Goal: Task Accomplishment & Management: Complete application form

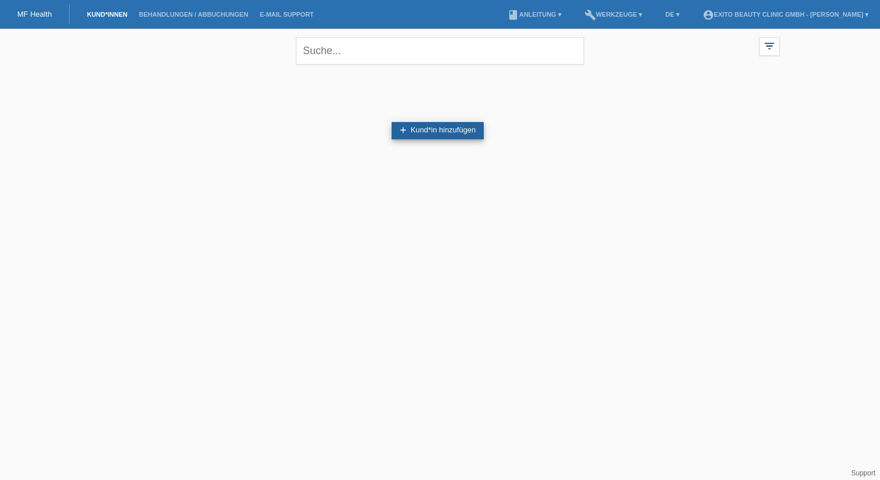
click at [445, 128] on link "add Kund*in hinzufügen" at bounding box center [438, 130] width 92 height 17
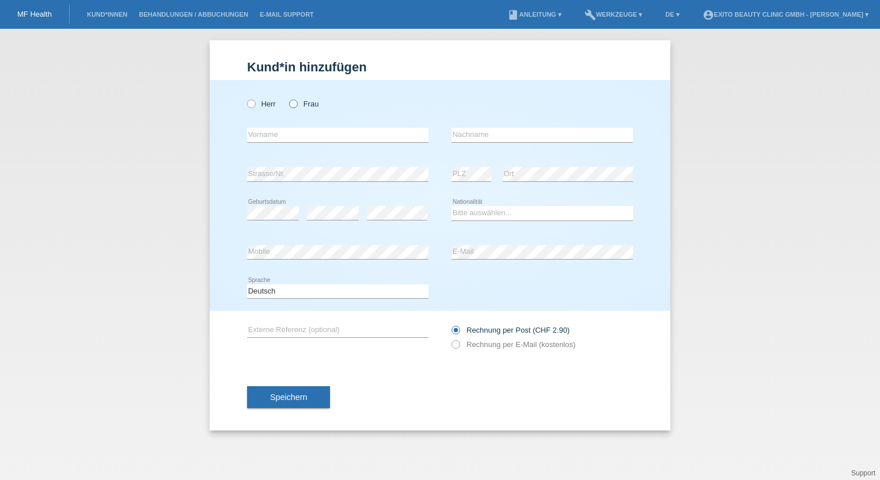
click at [287, 98] on icon at bounding box center [287, 98] width 0 height 0
click at [295, 107] on input "Frau" at bounding box center [292, 103] width 7 height 7
radio input "true"
click at [291, 134] on input "text" at bounding box center [337, 135] width 181 height 14
type input "Satine"
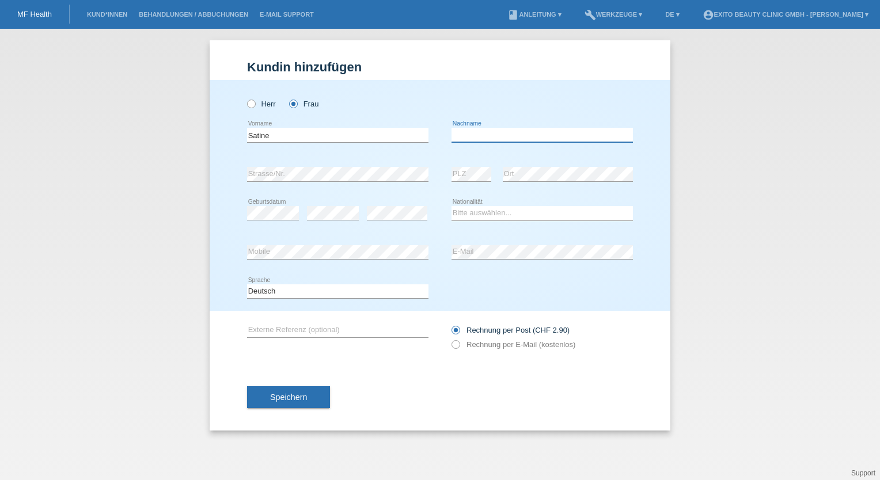
click at [476, 137] on input "text" at bounding box center [542, 135] width 181 height 14
type input "[PERSON_NAME]"
click at [498, 208] on select "Bitte auswählen... Schweiz Deutschland Liechtenstein Österreich ------------ Af…" at bounding box center [542, 213] width 181 height 14
select select "DE"
click at [452, 206] on select "Bitte auswählen... Schweiz Deutschland Liechtenstein Österreich ------------ Af…" at bounding box center [542, 213] width 181 height 14
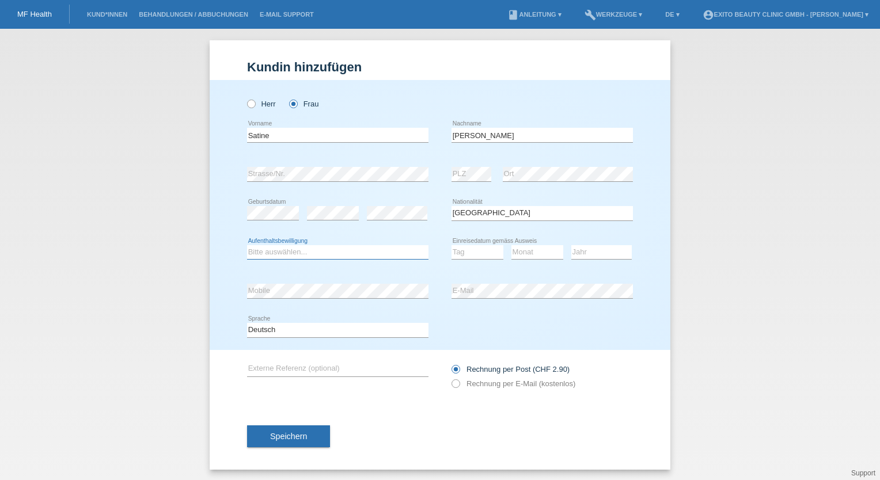
click at [339, 252] on select "Bitte auswählen... C B B - Flüchtlingsstatus Andere" at bounding box center [337, 252] width 181 height 14
select select "C"
click at [247, 245] on select "Bitte auswählen... C B B - Flüchtlingsstatus Andere" at bounding box center [337, 252] width 181 height 14
click at [479, 256] on select "Tag 01 02 03 04 05 06 07 08 09 10 11" at bounding box center [478, 252] width 52 height 14
click at [481, 247] on select "Tag 01 02 03 04 05 06 07 08 09 10 11" at bounding box center [478, 252] width 52 height 14
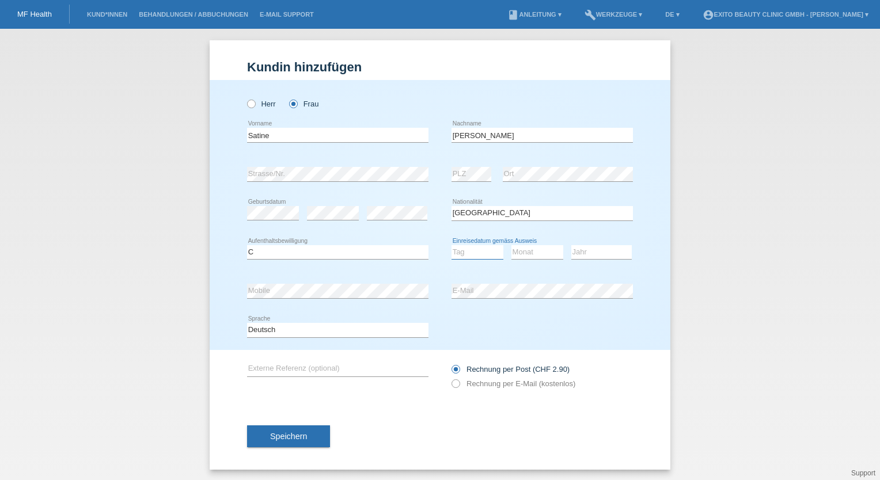
select select "01"
click at [452, 245] on select "Tag 01 02 03 04 05 06 07 08 09 10 11" at bounding box center [478, 252] width 52 height 14
click at [527, 255] on select "Monat 01 02 03 04 05 06 07 08 09 10 11" at bounding box center [537, 252] width 52 height 14
select select "03"
click at [511, 245] on select "Monat 01 02 03 04 05 06 07 08 09 10 11" at bounding box center [537, 252] width 52 height 14
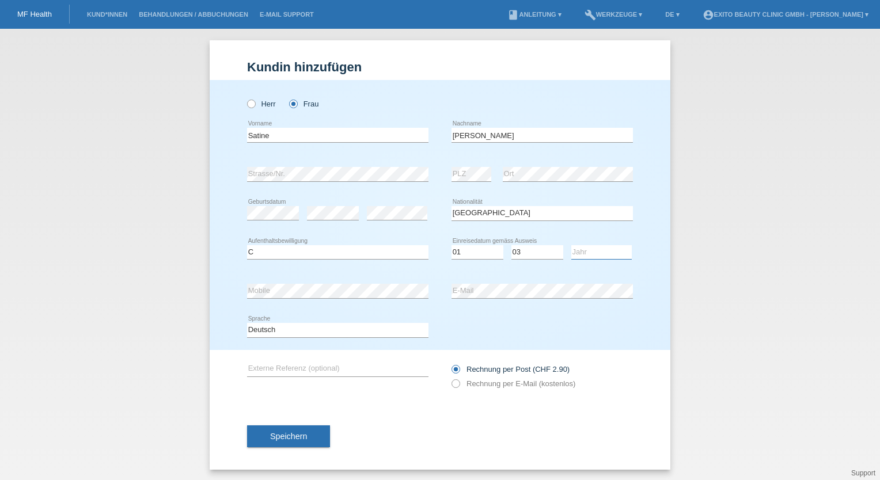
click at [590, 252] on select "Jahr 2025 2024 2023 2022 2021 2020 2019 2018 2017 2016 2015 2014 2013 2012 2011…" at bounding box center [601, 252] width 60 height 14
select select "2013"
click at [571, 245] on select "Jahr 2025 2024 2023 2022 2021 2020 2019 2018 2017 2016 2015 2014 2013 2012 2011…" at bounding box center [601, 252] width 60 height 14
click at [292, 439] on span "Speichern" at bounding box center [288, 436] width 37 height 9
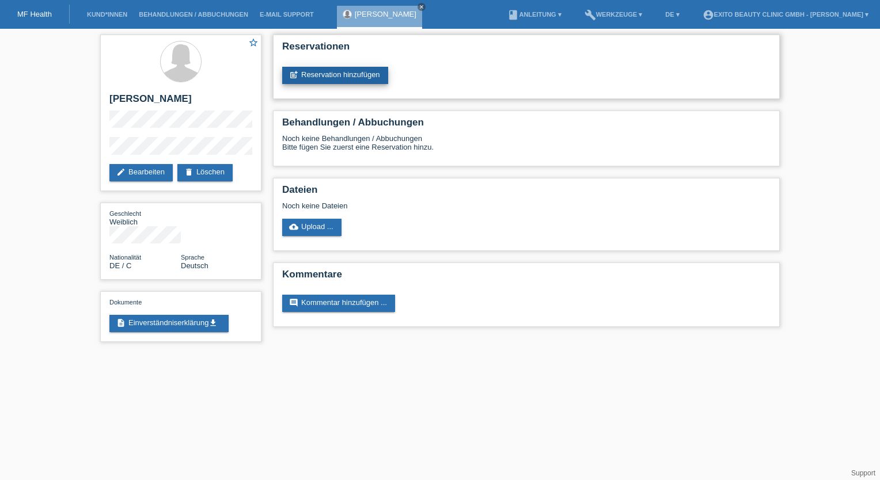
click at [355, 71] on link "post_add Reservation hinzufügen" at bounding box center [335, 75] width 106 height 17
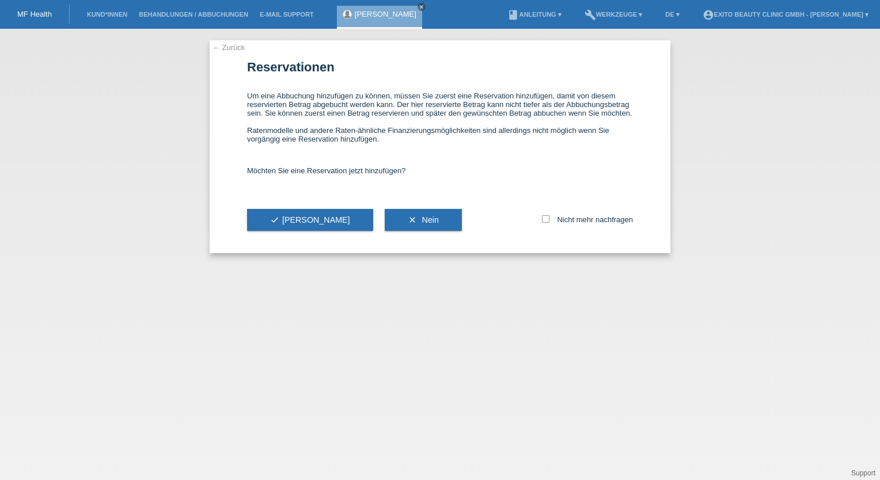
click at [230, 47] on link "← Zurück" at bounding box center [229, 47] width 32 height 9
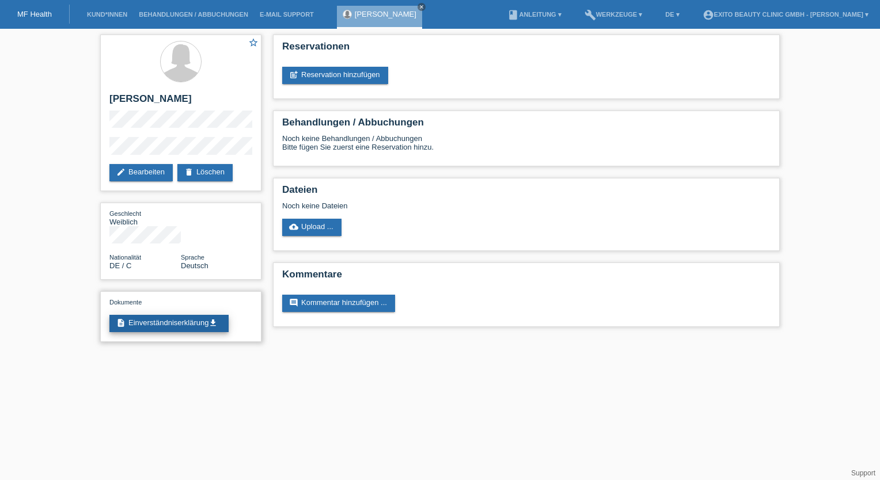
click at [177, 315] on link "description Einverständniserklärung get_app" at bounding box center [168, 323] width 119 height 17
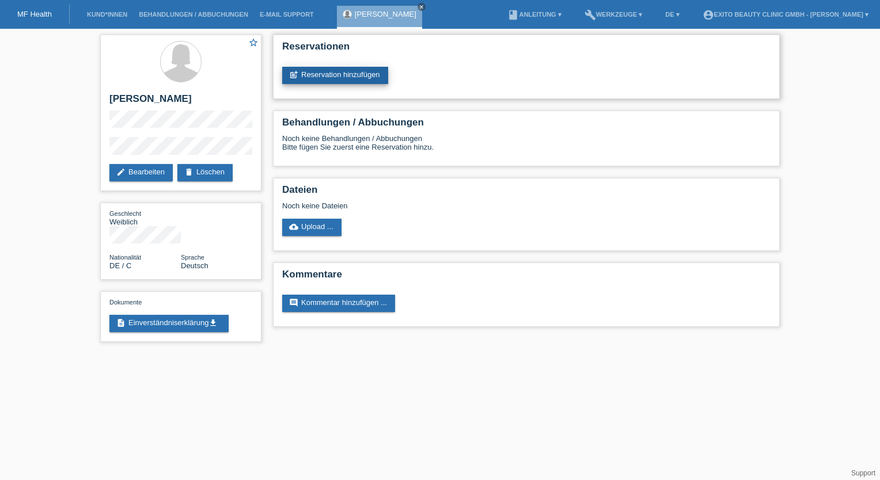
click at [337, 74] on link "post_add Reservation hinzufügen" at bounding box center [335, 75] width 106 height 17
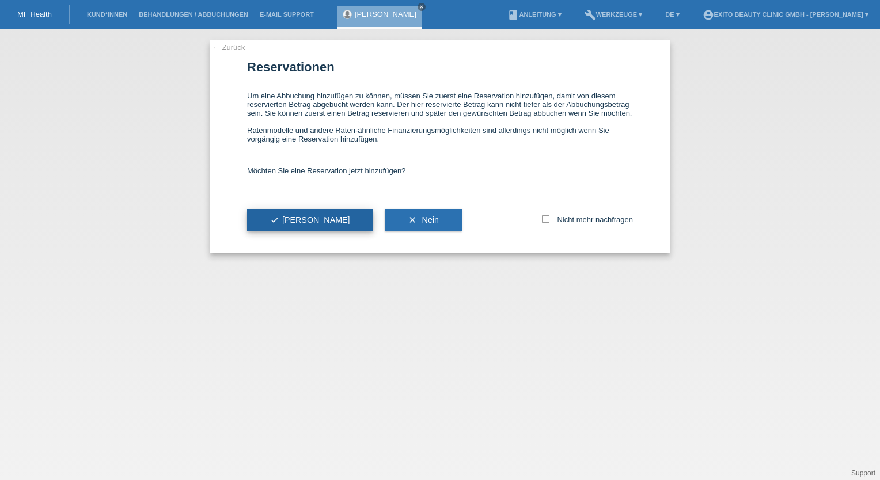
click at [274, 218] on icon "check" at bounding box center [274, 219] width 9 height 9
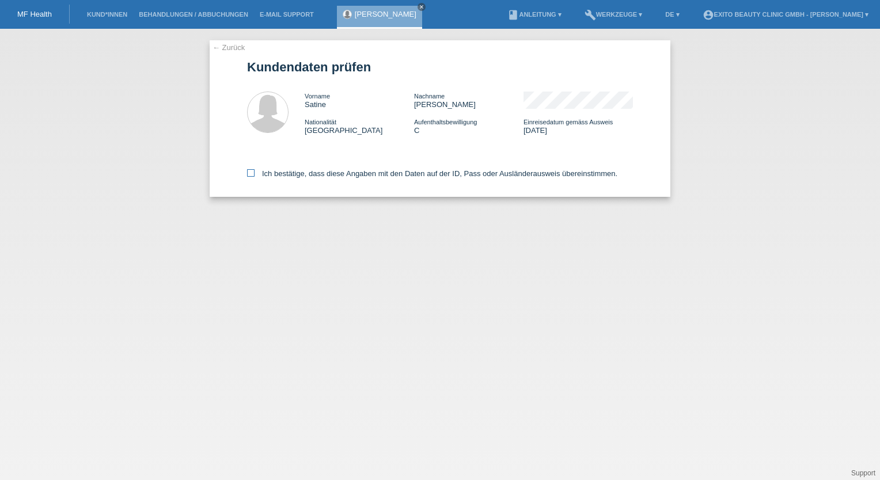
click at [249, 173] on icon at bounding box center [250, 172] width 7 height 7
click at [249, 173] on input "Ich bestätige, dass diese Angaben mit den Daten auf der ID, Pass oder Ausländer…" at bounding box center [250, 172] width 7 height 7
checkbox input "true"
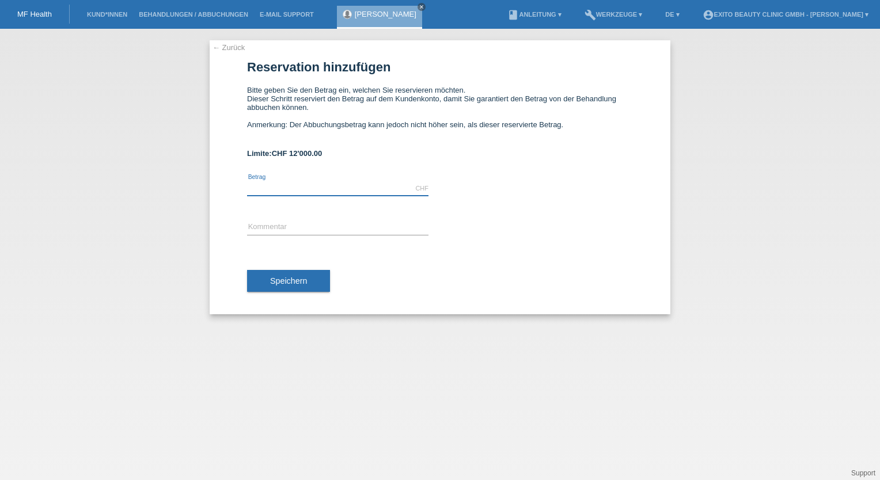
click at [282, 184] on input "text" at bounding box center [337, 188] width 181 height 14
click at [272, 185] on input "text" at bounding box center [337, 188] width 181 height 14
type input "4400.00"
click at [281, 285] on span "Speichern" at bounding box center [288, 280] width 37 height 9
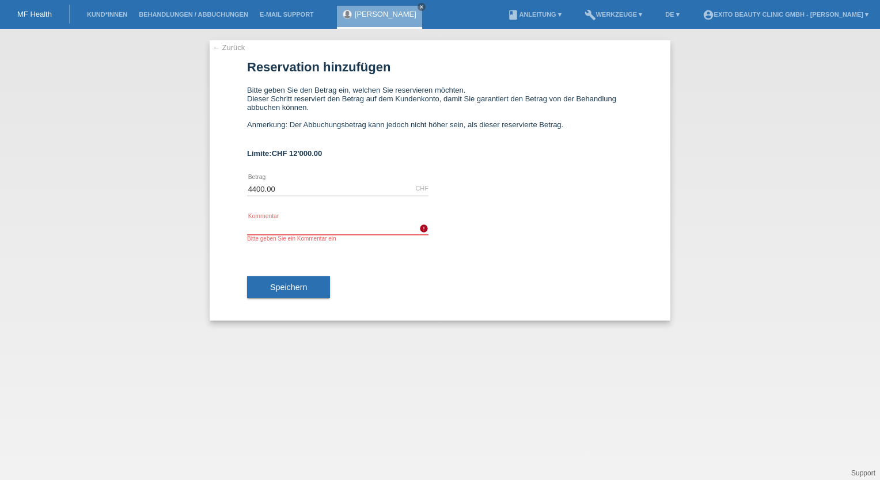
click at [288, 224] on input "text" at bounding box center [337, 228] width 181 height 14
type input "Schönheitsbehandlung"
click at [286, 291] on span "Speichern" at bounding box center [288, 287] width 37 height 9
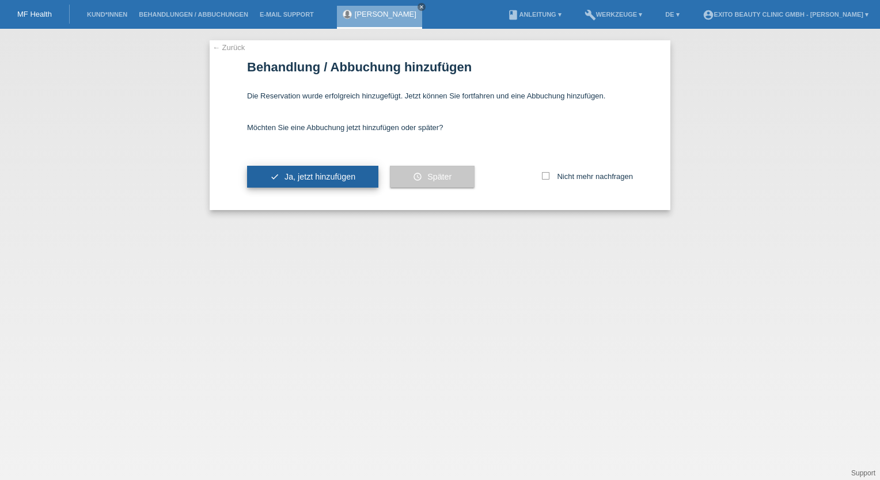
click at [291, 179] on span "Ja, jetzt hinzufügen" at bounding box center [320, 176] width 71 height 9
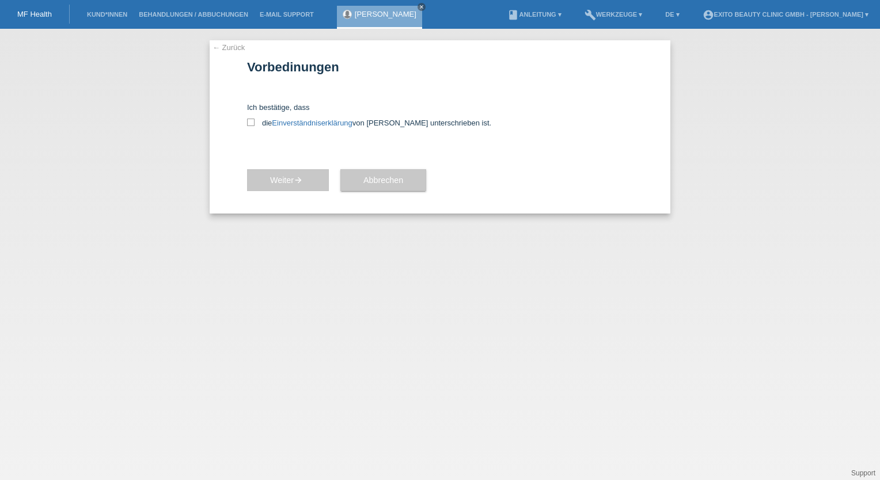
click at [244, 123] on div "← Zurück Vorbedinungen Ich bestätige, dass die Einverständniserklärung von der …" at bounding box center [440, 126] width 461 height 173
click at [253, 121] on icon at bounding box center [250, 122] width 7 height 7
click at [253, 121] on input "die Einverständniserklärung von der Kundin unterschrieben ist." at bounding box center [250, 122] width 7 height 7
checkbox input "true"
click at [297, 183] on icon "arrow_forward" at bounding box center [298, 180] width 9 height 9
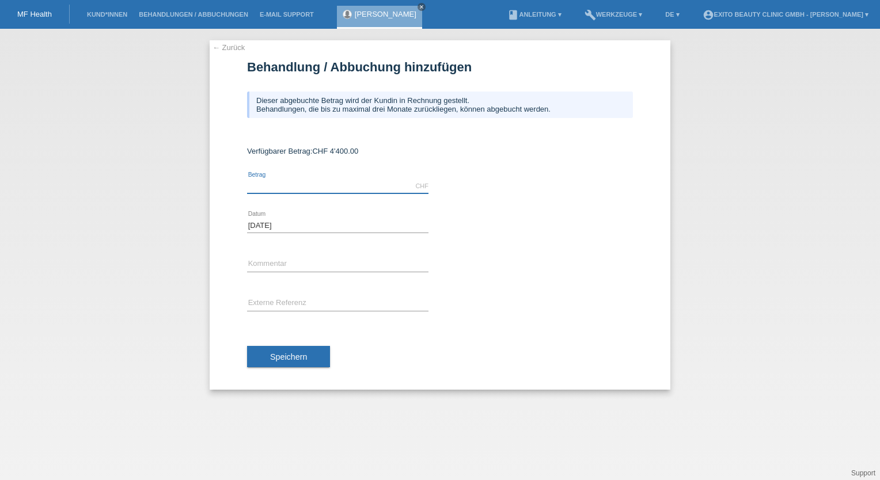
click at [302, 184] on input "text" at bounding box center [337, 186] width 181 height 14
type input "2650.00"
click at [279, 269] on input "text" at bounding box center [337, 264] width 181 height 14
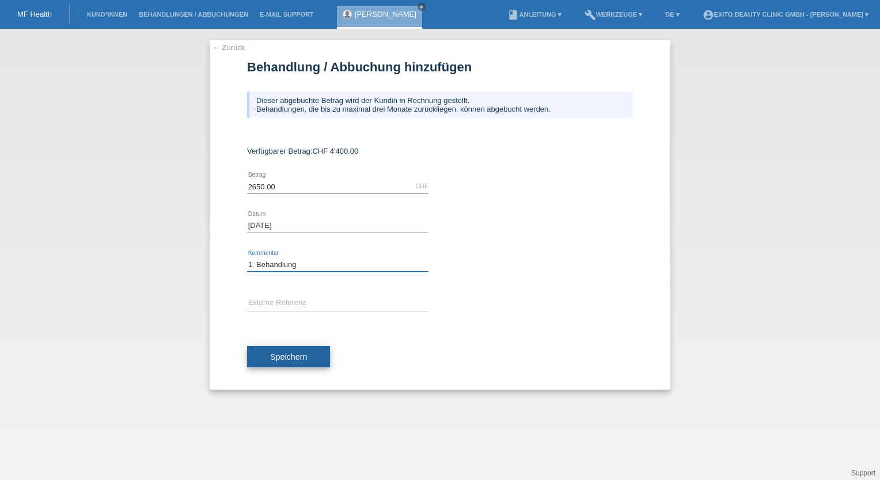
type input "1. Behandlung"
click at [283, 358] on span "Speichern" at bounding box center [288, 356] width 37 height 9
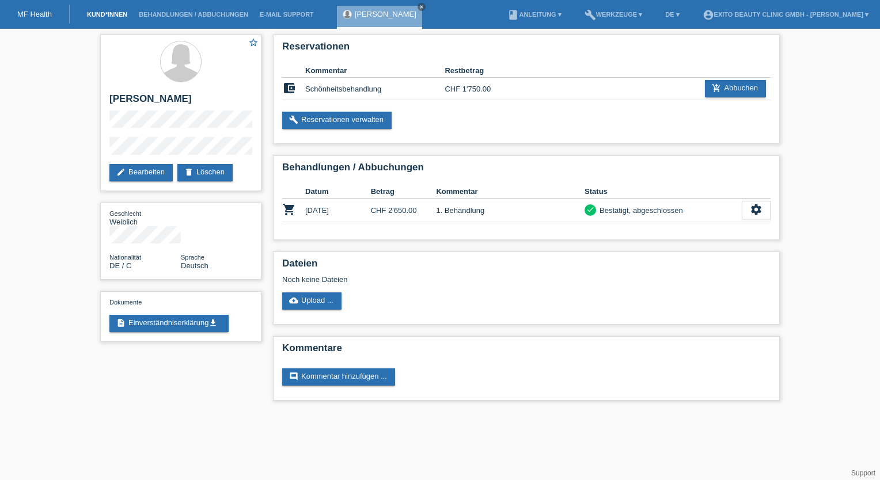
click at [110, 16] on link "Kund*innen" at bounding box center [107, 14] width 52 height 7
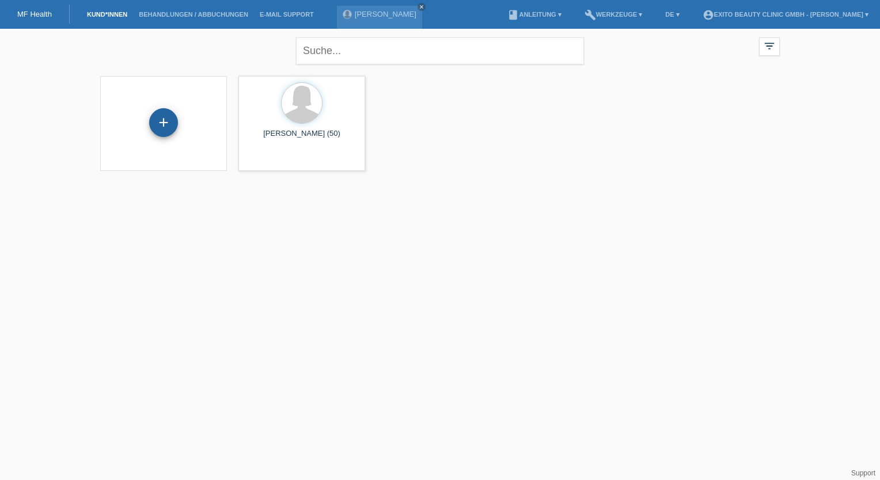
click at [165, 118] on div "+" at bounding box center [163, 122] width 29 height 29
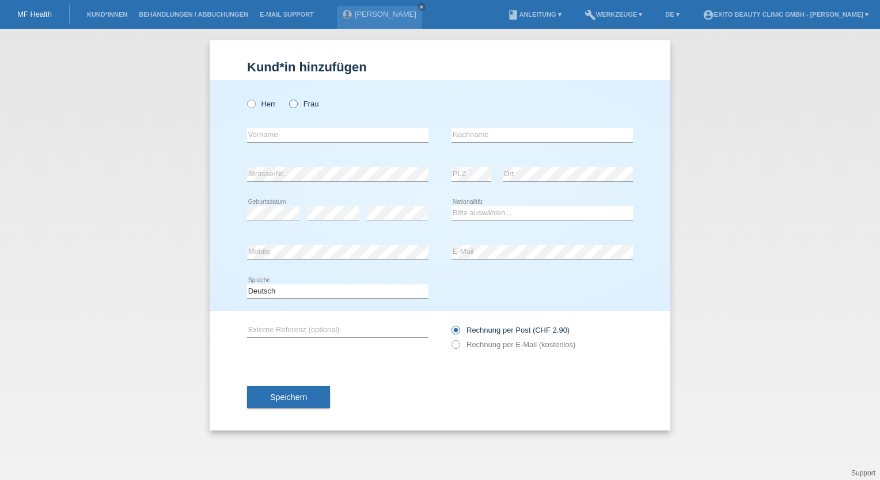
click at [287, 98] on icon at bounding box center [287, 98] width 0 height 0
click at [297, 106] on input "Frau" at bounding box center [292, 103] width 7 height 7
radio input "true"
click at [304, 136] on input "text" at bounding box center [337, 135] width 181 height 14
type input "Antonia"
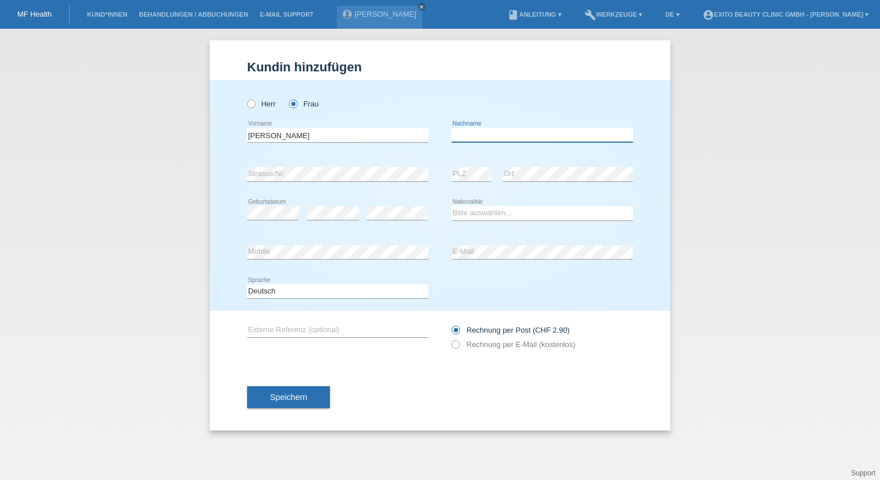
click at [478, 133] on input "text" at bounding box center [542, 135] width 181 height 14
type input "De Vita"
click at [494, 212] on select "Bitte auswählen... Schweiz Deutschland Liechtenstein Österreich ------------ Af…" at bounding box center [542, 213] width 181 height 14
select select "DE"
click at [452, 206] on select "Bitte auswählen... Schweiz Deutschland Liechtenstein Österreich ------------ Af…" at bounding box center [542, 213] width 181 height 14
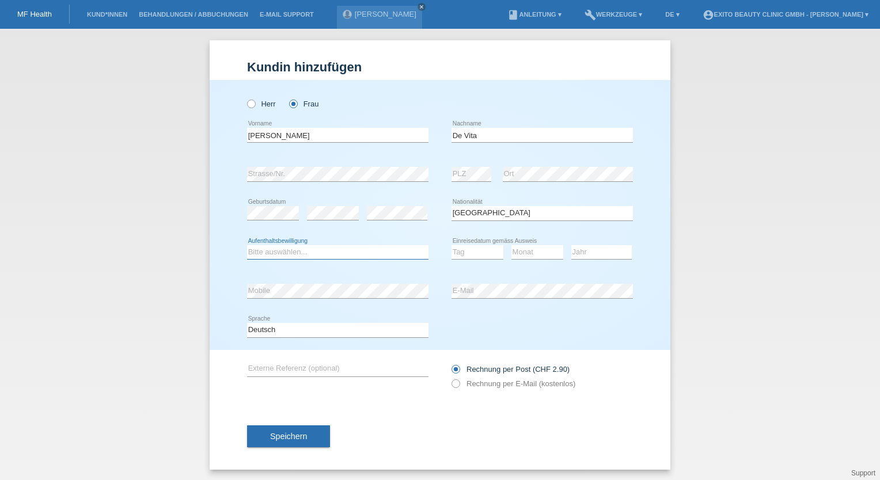
click at [294, 254] on select "Bitte auswählen... C B B - Flüchtlingsstatus Andere" at bounding box center [337, 252] width 181 height 14
select select "C"
click at [247, 245] on select "Bitte auswählen... C B B - Flüchtlingsstatus Andere" at bounding box center [337, 252] width 181 height 14
click at [472, 252] on select "Tag 01 02 03 04 05 06 07 08 09 10 11" at bounding box center [478, 252] width 52 height 14
select select "21"
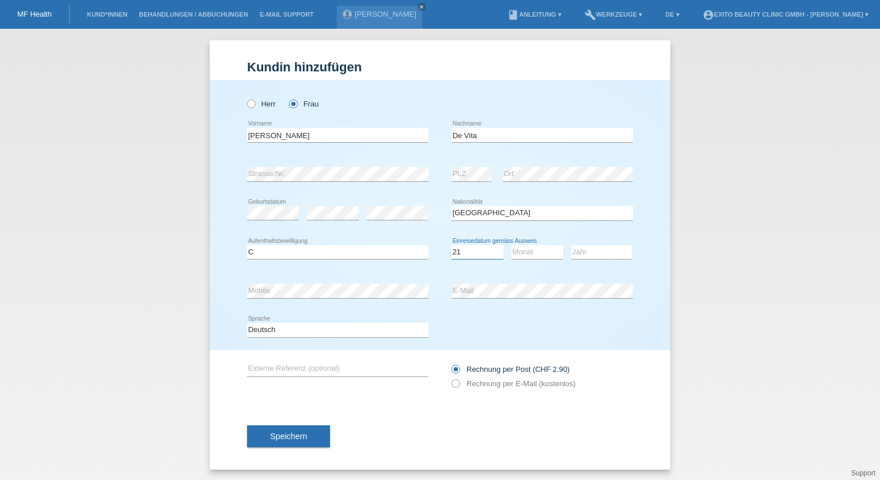
click at [452, 245] on select "Tag 01 02 03 04 05 06 07 08 09 10 11" at bounding box center [478, 252] width 52 height 14
click at [534, 250] on select "Monat 01 02 03 04 05 06 07 08 09 10 11" at bounding box center [537, 252] width 52 height 14
select select "01"
click at [511, 245] on select "Monat 01 02 03 04 05 06 07 08 09 10 11" at bounding box center [537, 252] width 52 height 14
click at [592, 251] on select "Jahr 2025 2024 2023 2022 2021 2020 2019 2018 2017 2016 2015 2014 2013 2012 2011…" at bounding box center [601, 252] width 60 height 14
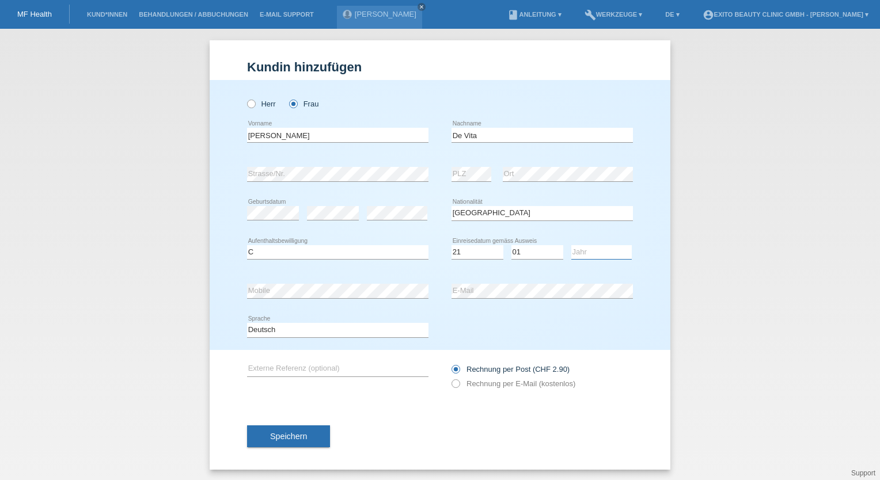
select select "2010"
click at [571, 245] on select "Jahr 2025 2024 2023 2022 2021 2020 2019 2018 2017 2016 2015 2014 2013 2012 2011…" at bounding box center [601, 252] width 60 height 14
click at [292, 437] on span "Speichern" at bounding box center [288, 436] width 37 height 9
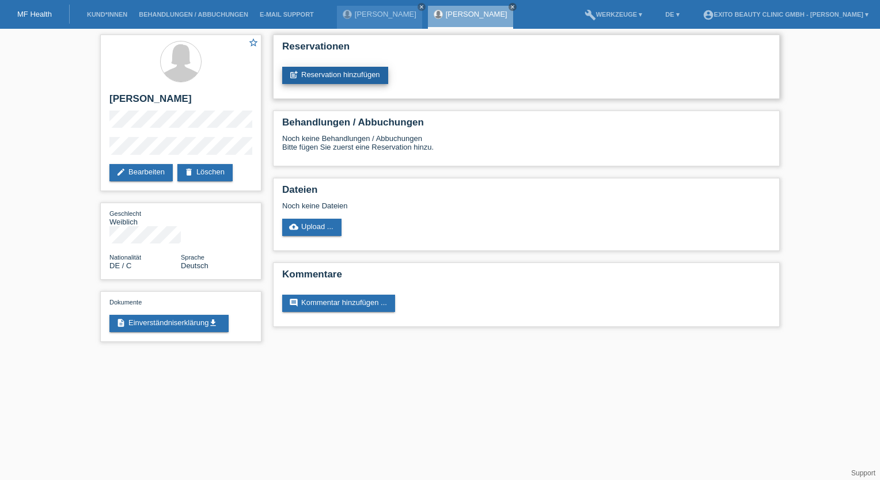
click at [362, 77] on link "post_add Reservation hinzufügen" at bounding box center [335, 75] width 106 height 17
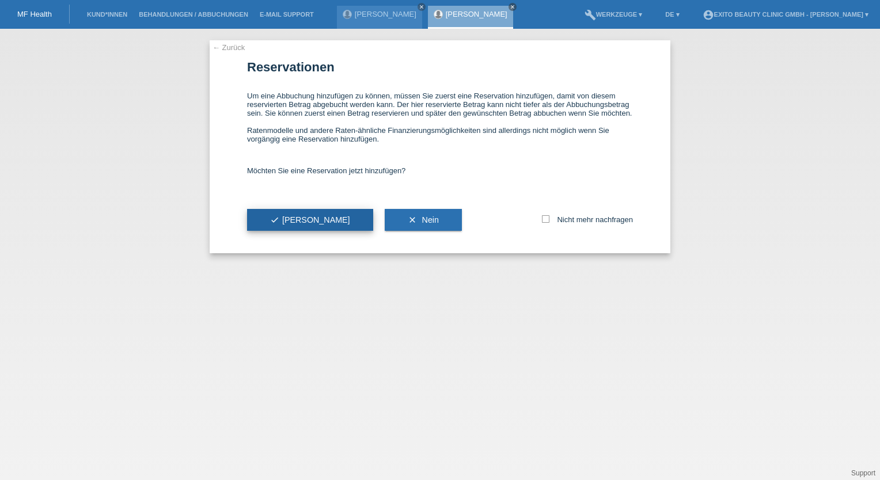
click at [263, 213] on button "check Ja" at bounding box center [310, 220] width 126 height 22
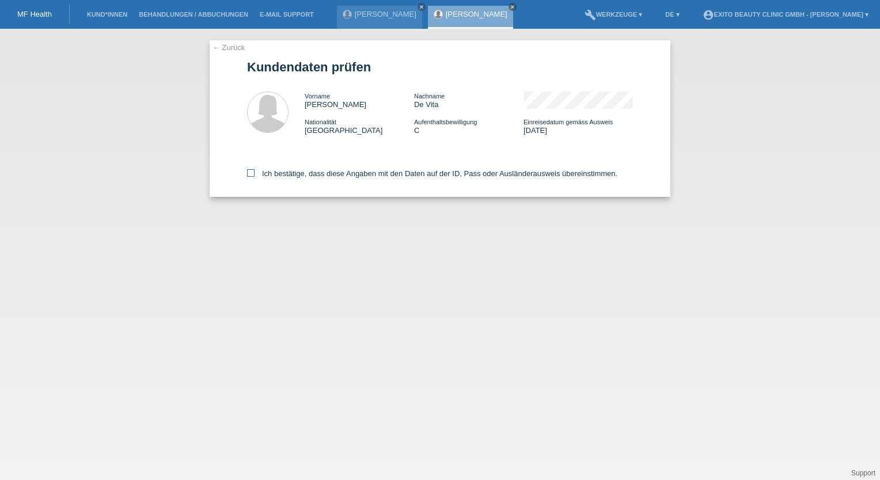
click at [253, 173] on icon at bounding box center [250, 172] width 7 height 7
click at [253, 173] on input "Ich bestätige, dass diese Angaben mit den Daten auf der ID, Pass oder Ausländer…" at bounding box center [250, 172] width 7 height 7
checkbox input "true"
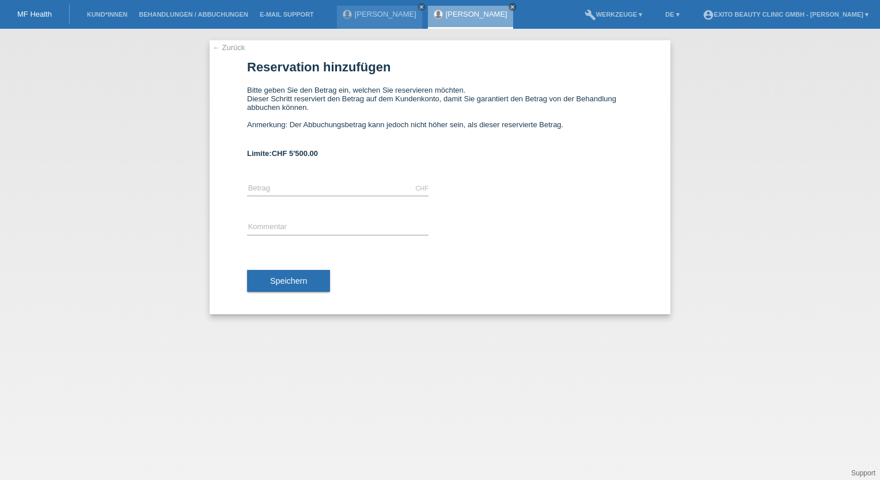
click at [234, 45] on link "← Zurück" at bounding box center [229, 47] width 32 height 9
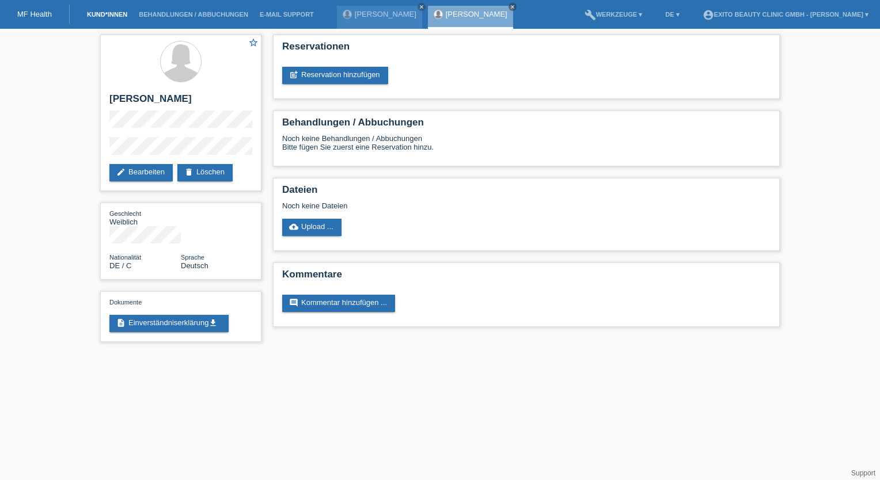
click at [104, 16] on link "Kund*innen" at bounding box center [107, 14] width 52 height 7
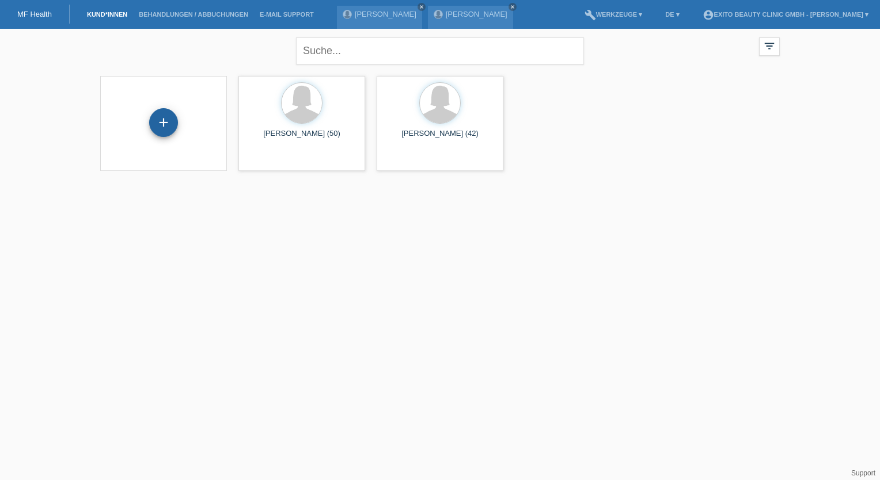
click at [170, 131] on div "+" at bounding box center [164, 123] width 28 height 20
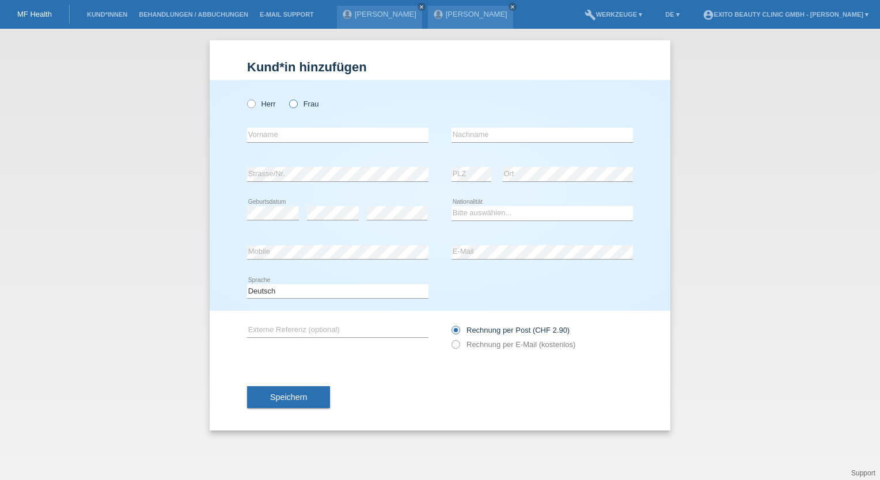
click at [287, 98] on icon at bounding box center [287, 98] width 0 height 0
click at [295, 107] on input "Frau" at bounding box center [292, 103] width 7 height 7
radio input "true"
click at [292, 131] on input "text" at bounding box center [337, 135] width 181 height 14
type input "Kateryna"
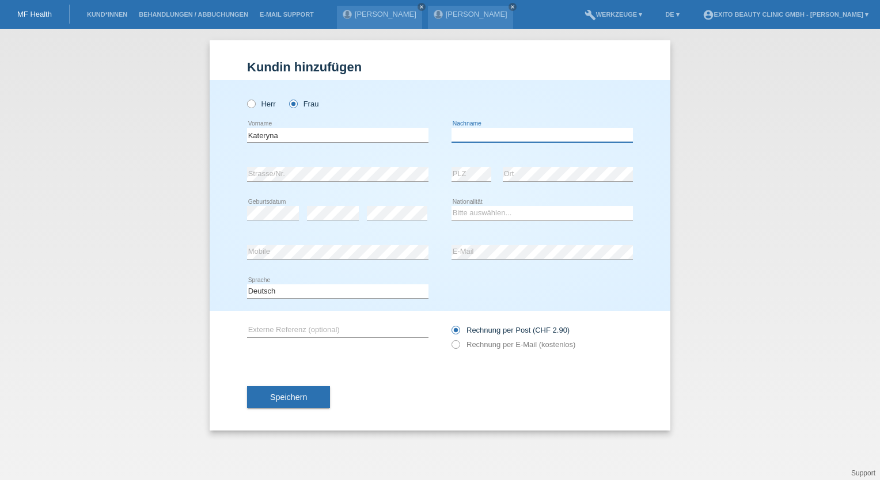
click at [472, 135] on input "text" at bounding box center [542, 135] width 181 height 14
type input "Gasser-Celik"
click at [223, 172] on div "Herr Frau Kateryna error Vorname" at bounding box center [440, 195] width 461 height 231
click at [438, 175] on div "error Strasse/Nr. error PLZ error Ort" at bounding box center [440, 174] width 386 height 39
click at [481, 170] on div "error PLZ error Ort" at bounding box center [542, 174] width 181 height 39
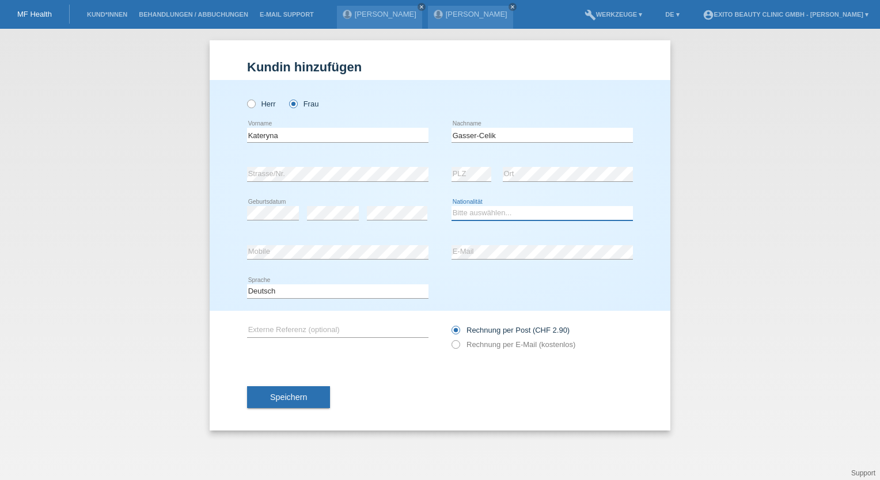
click at [476, 213] on select "Bitte auswählen... Schweiz Deutschland Liechtenstein Österreich ------------ Af…" at bounding box center [542, 213] width 181 height 14
select select "CH"
click at [452, 206] on select "Bitte auswählen... Schweiz Deutschland Liechtenstein Österreich ------------ Af…" at bounding box center [542, 213] width 181 height 14
click at [293, 397] on span "Speichern" at bounding box center [288, 397] width 37 height 9
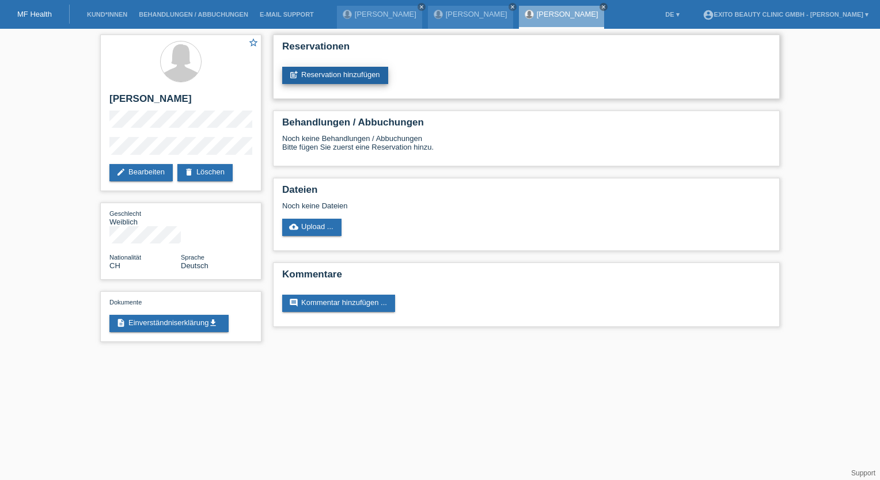
click at [348, 73] on link "post_add Reservation hinzufügen" at bounding box center [335, 75] width 106 height 17
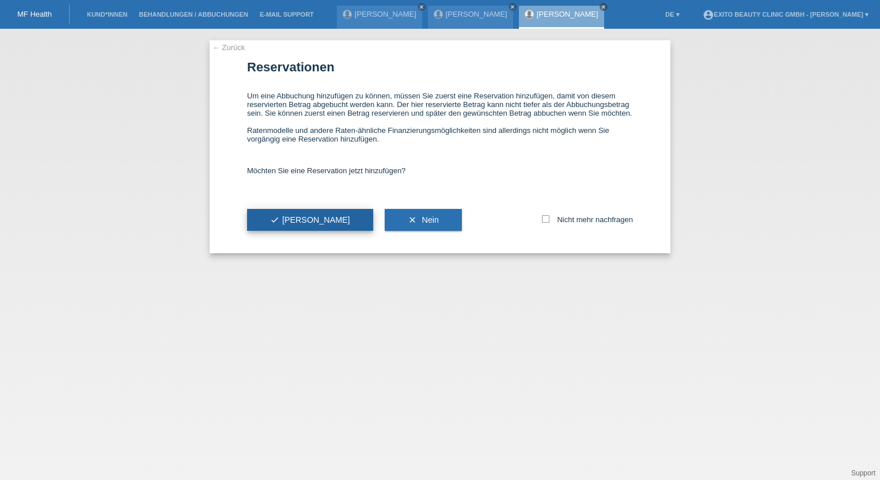
click at [270, 220] on icon "check" at bounding box center [274, 219] width 9 height 9
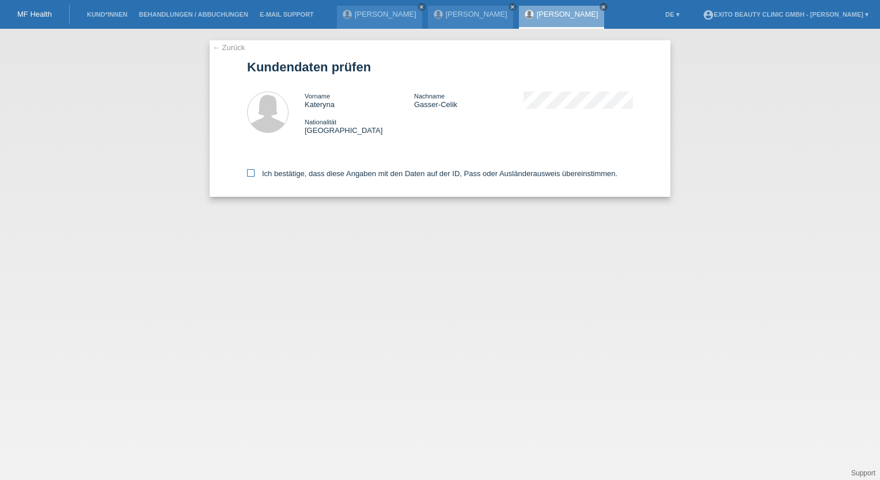
click at [251, 177] on label "Ich bestätige, dass diese Angaben mit den Daten auf der ID, Pass oder Ausländer…" at bounding box center [432, 173] width 370 height 9
click at [251, 177] on input "Ich bestätige, dass diese Angaben mit den Daten auf der ID, Pass oder Ausländer…" at bounding box center [250, 172] width 7 height 7
checkbox input "true"
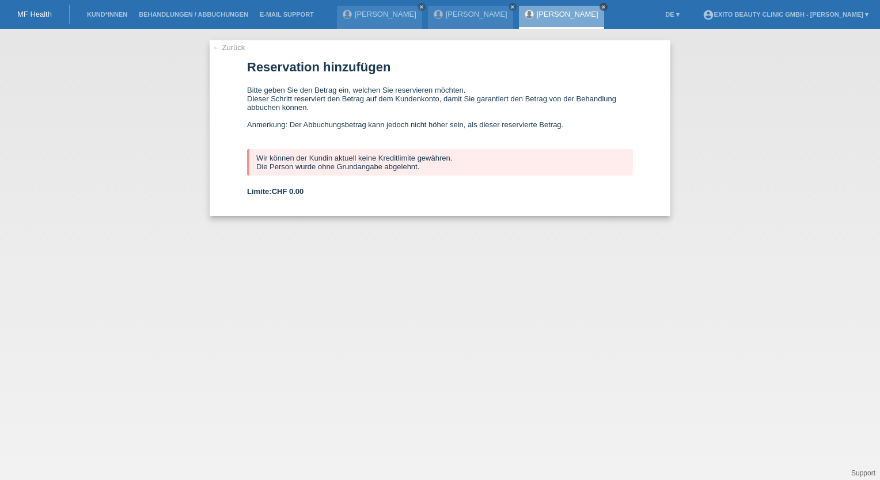
click at [606, 7] on icon "close" at bounding box center [604, 7] width 6 height 6
click at [226, 48] on link "← Zurück" at bounding box center [229, 47] width 32 height 9
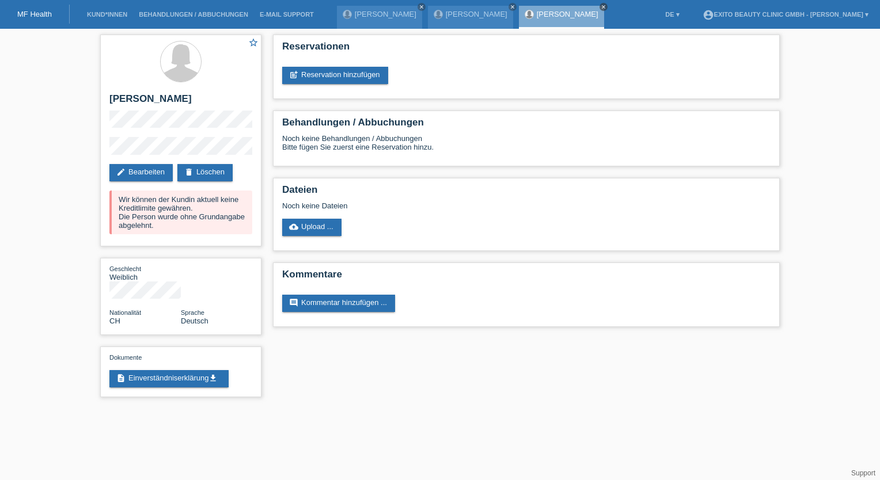
click at [608, 5] on link "close" at bounding box center [604, 7] width 8 height 8
click at [606, 4] on icon "close" at bounding box center [604, 7] width 6 height 6
click at [382, 13] on link "[PERSON_NAME]" at bounding box center [386, 14] width 62 height 9
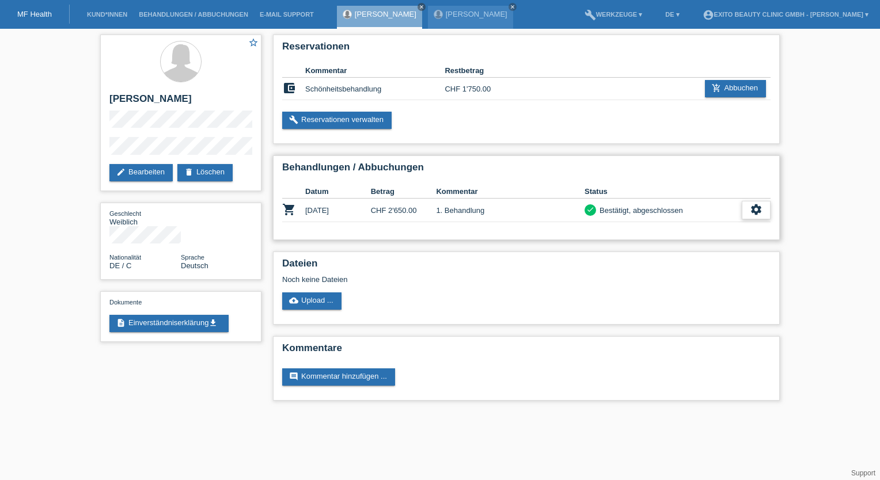
click at [751, 214] on icon "settings" at bounding box center [756, 209] width 13 height 13
